Goal: Find specific page/section: Find specific page/section

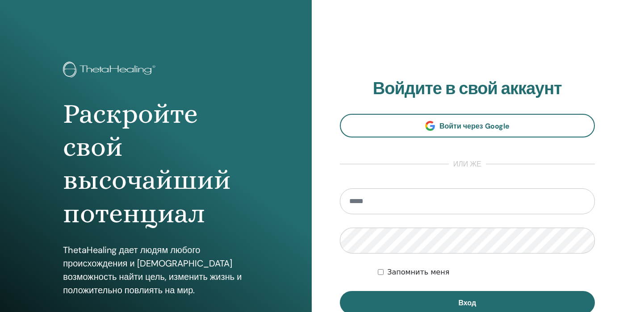
scroll to position [38, 0]
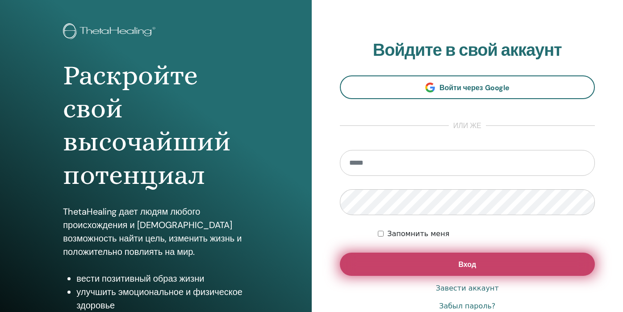
type input "**********"
click at [412, 271] on button "Вход" at bounding box center [468, 264] width 256 height 23
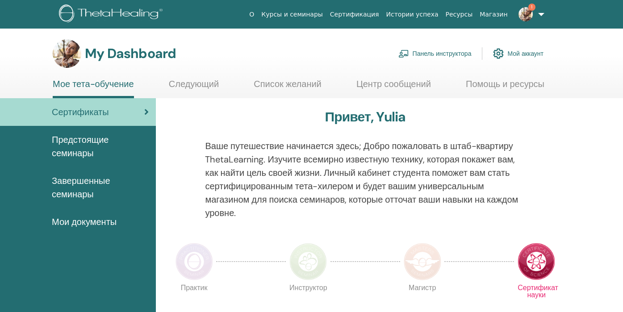
click at [440, 54] on link "Панель инструктора" at bounding box center [435, 54] width 73 height 20
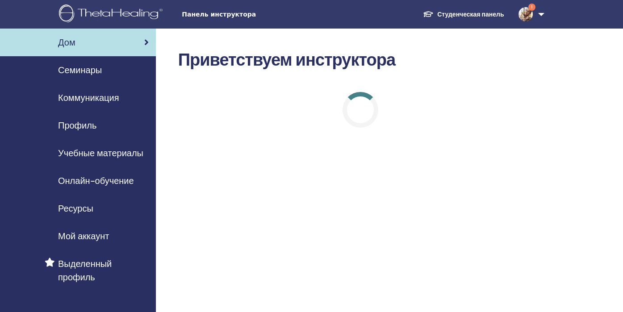
click at [86, 181] on span "Онлайн-обучение" at bounding box center [96, 180] width 76 height 13
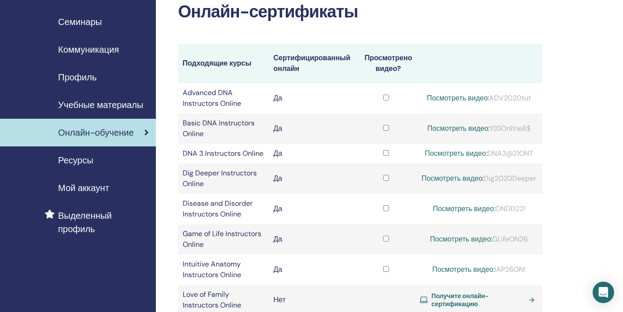
scroll to position [49, 0]
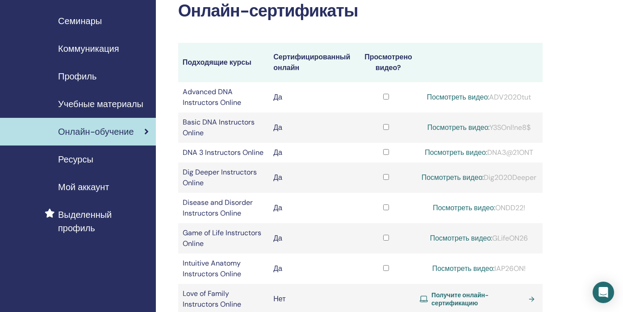
click at [133, 105] on span "Учебные материалы" at bounding box center [100, 103] width 85 height 13
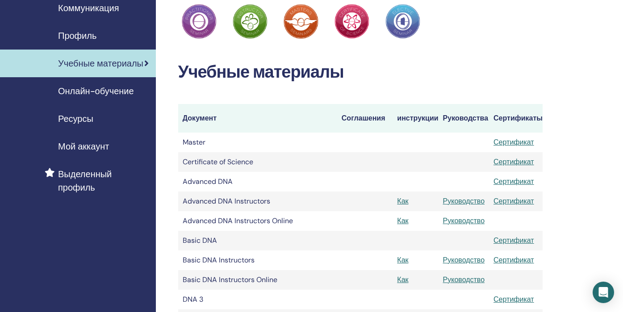
scroll to position [122, 0]
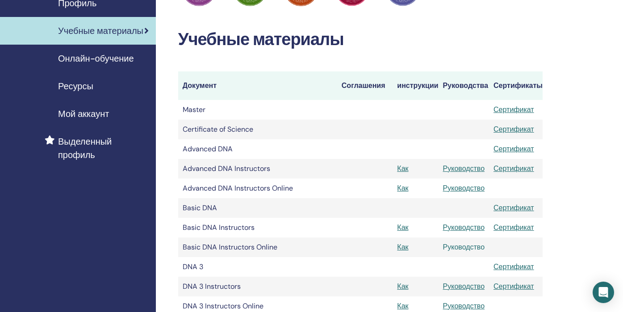
click at [471, 250] on link "Руководство" at bounding box center [464, 247] width 42 height 9
